Goal: Information Seeking & Learning: Learn about a topic

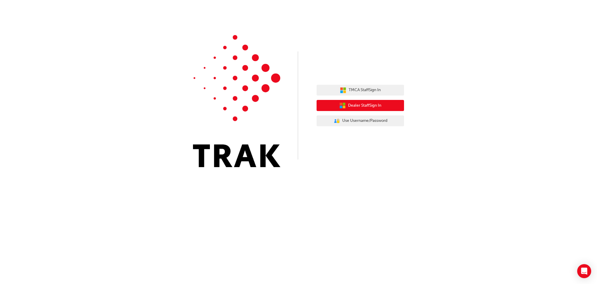
click at [346, 104] on button "Dealer Staff Sign In" at bounding box center [361, 105] width 88 height 11
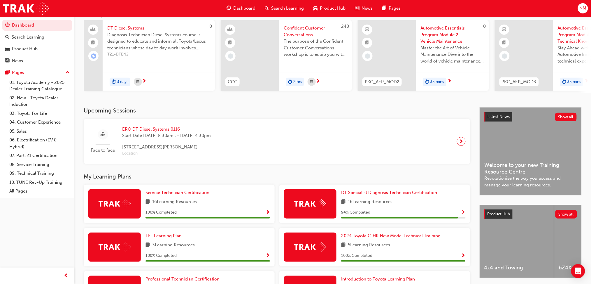
scroll to position [97, 0]
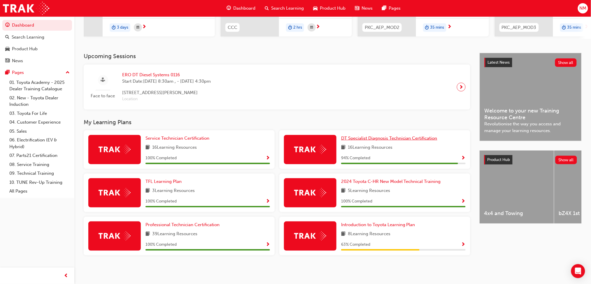
click at [355, 138] on span "DT Specialist Diagnosis Technician Certification" at bounding box center [389, 137] width 96 height 5
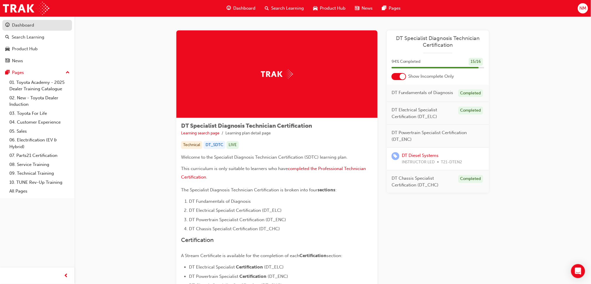
click at [43, 27] on div "Dashboard" at bounding box center [37, 25] width 64 height 7
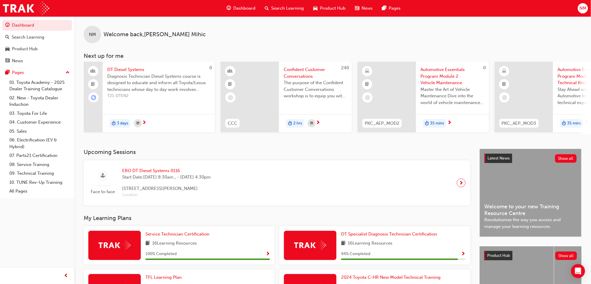
click at [580, 6] on span "NM" at bounding box center [583, 8] width 7 height 7
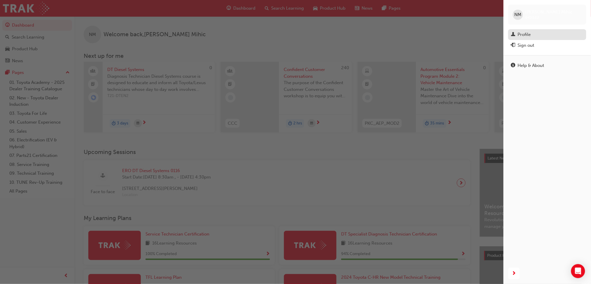
click at [523, 38] on div "Profile" at bounding box center [524, 34] width 13 height 7
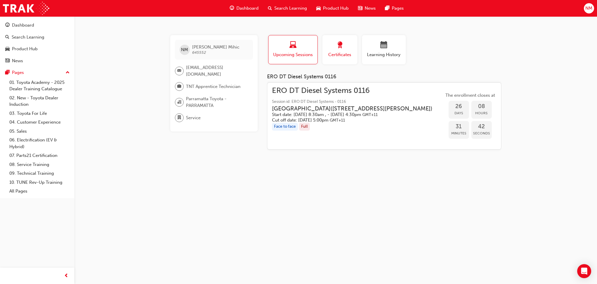
click at [339, 52] on span "Certificates" at bounding box center [340, 54] width 26 height 7
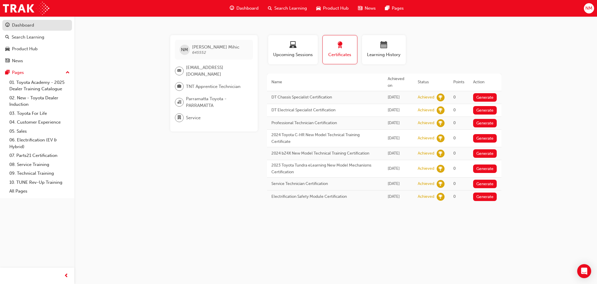
click at [43, 22] on div "Dashboard" at bounding box center [37, 25] width 64 height 7
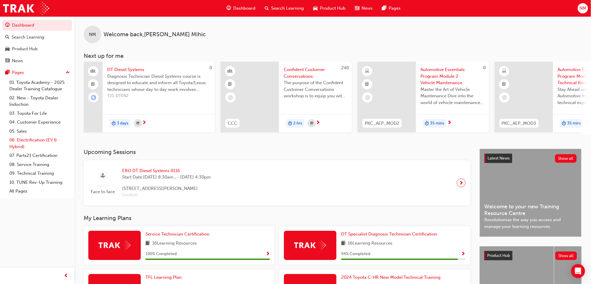
click at [51, 141] on link "06. Electrification (EV & Hybrid)" at bounding box center [39, 142] width 65 height 15
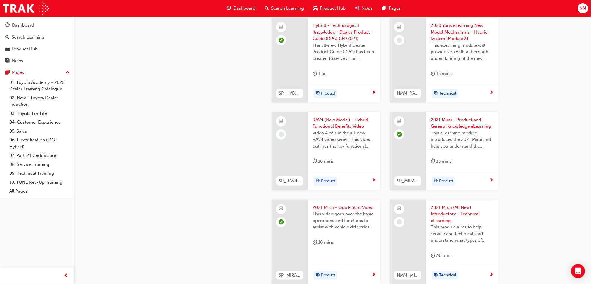
scroll to position [960, 0]
